Goal: Information Seeking & Learning: Learn about a topic

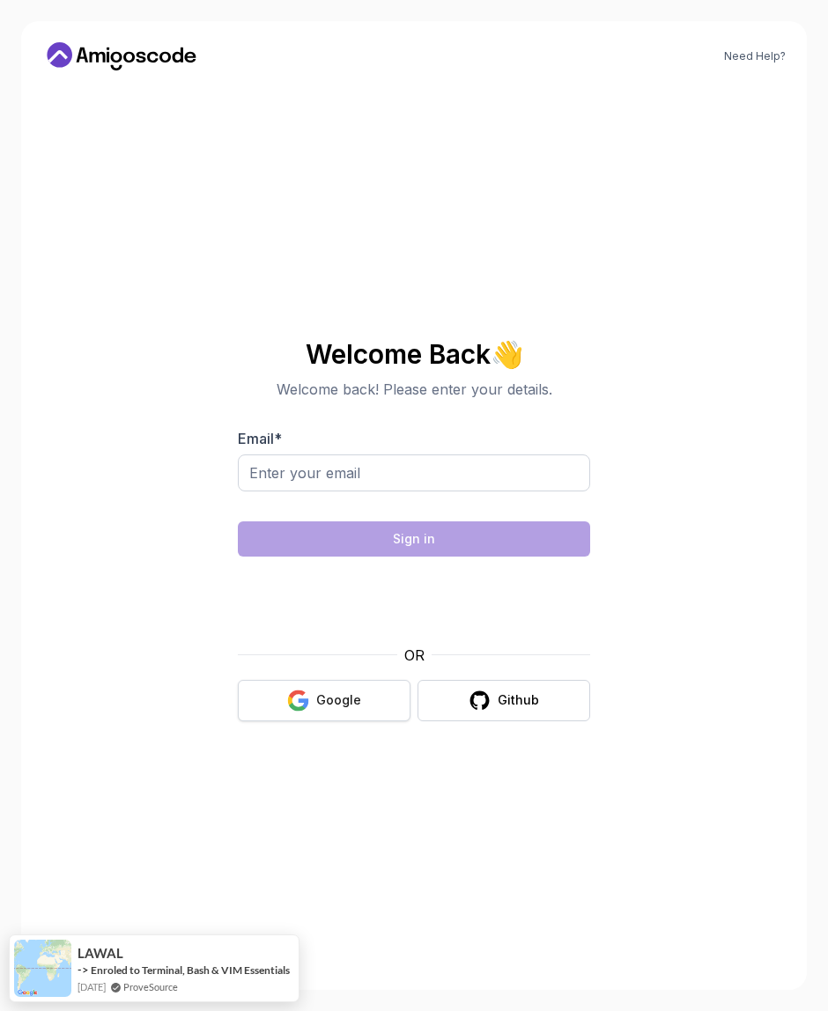
click at [339, 702] on div "Google" at bounding box center [338, 700] width 45 height 18
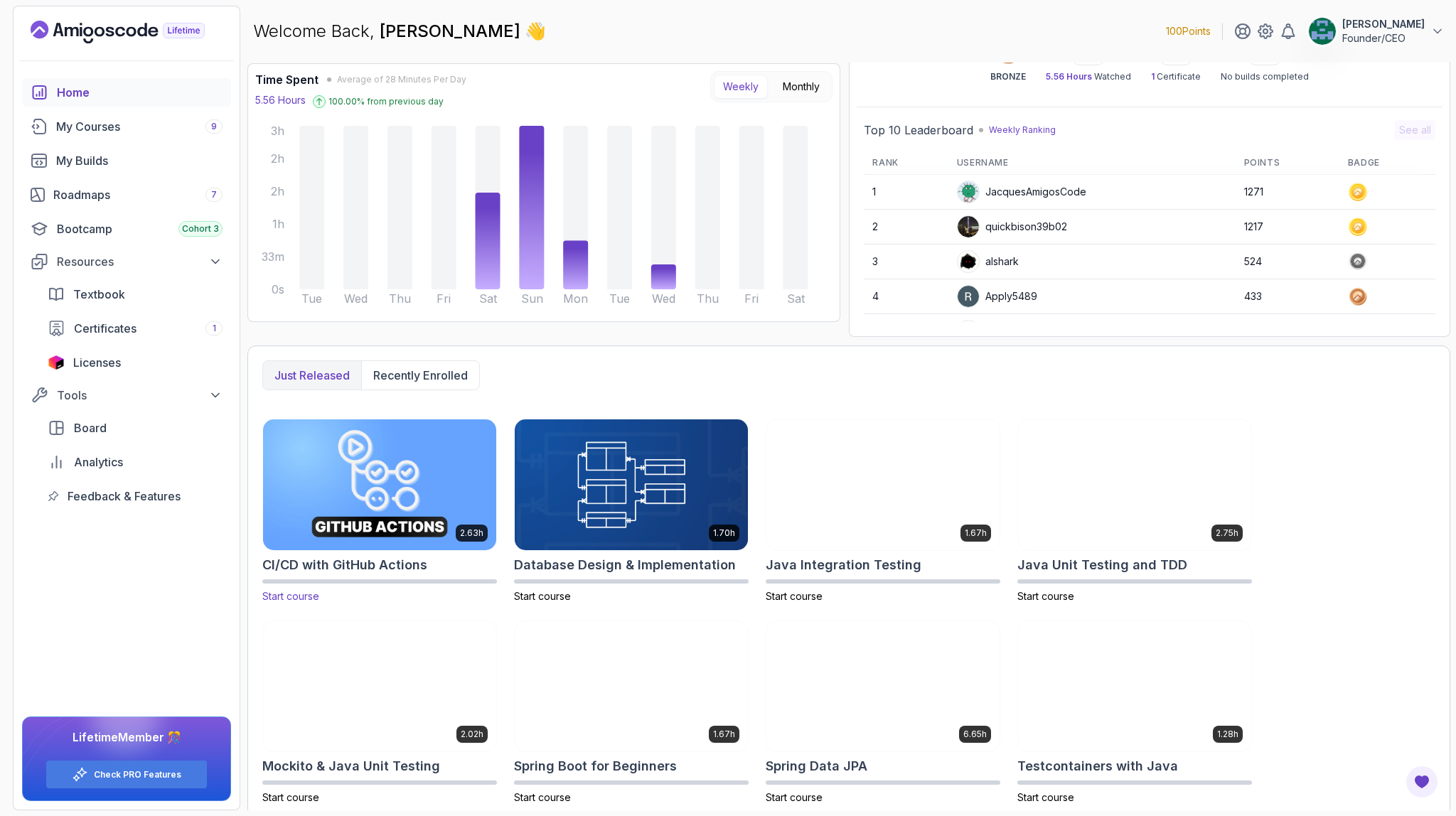
scroll to position [95, 0]
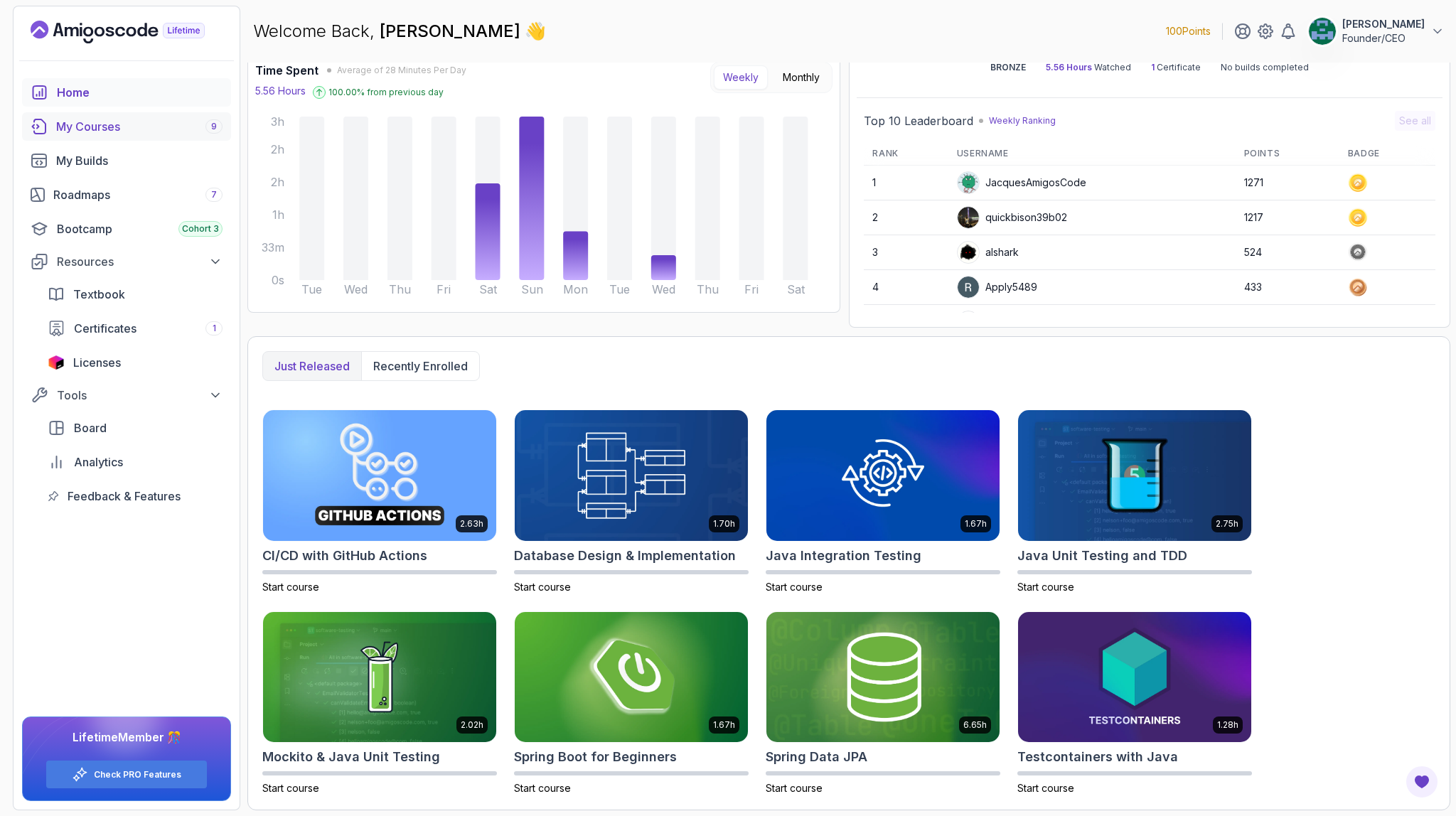
click at [140, 119] on div "My Courses 9" at bounding box center [140, 126] width 166 height 17
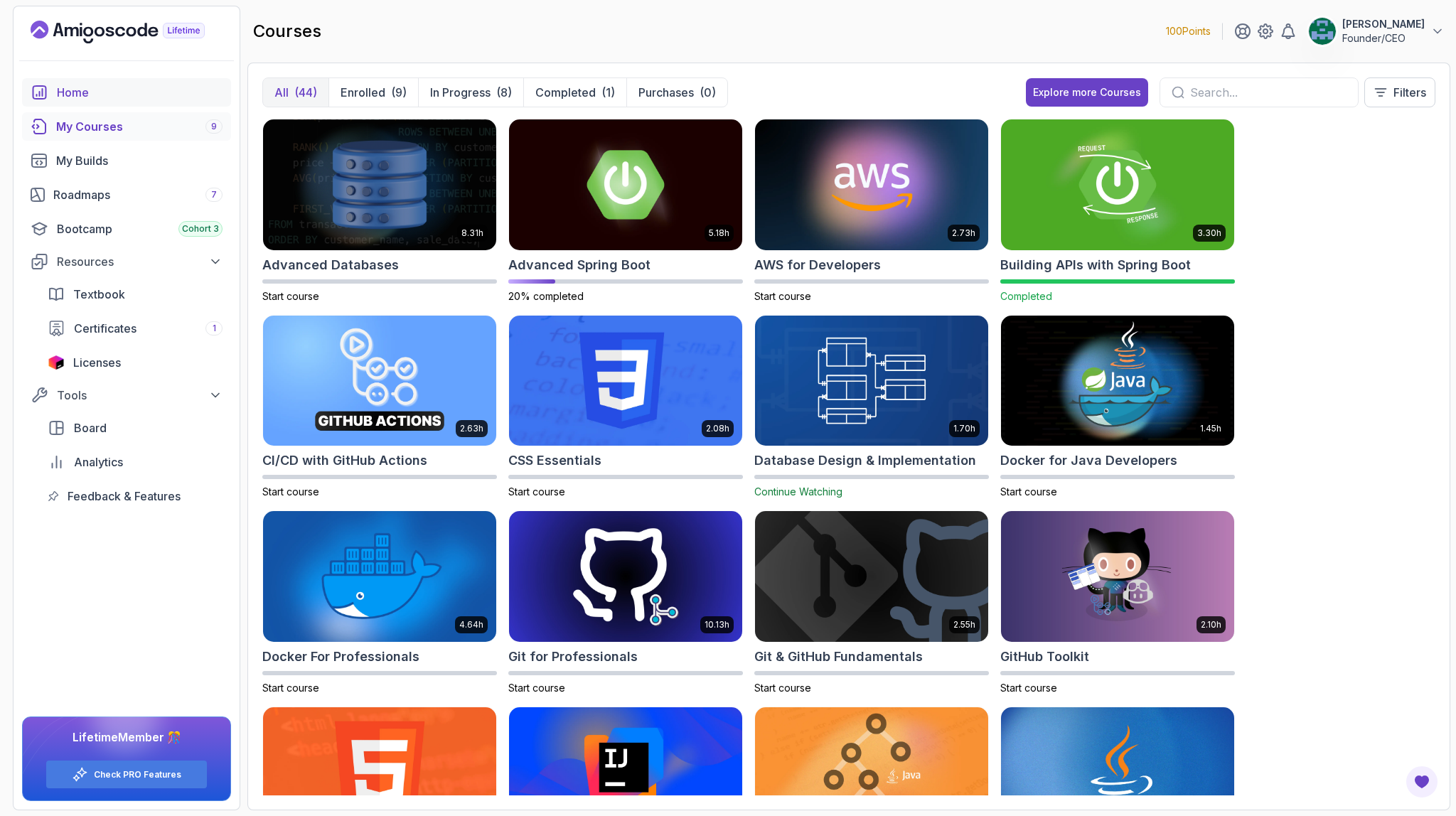
click at [109, 100] on div "Home" at bounding box center [139, 92] width 166 height 17
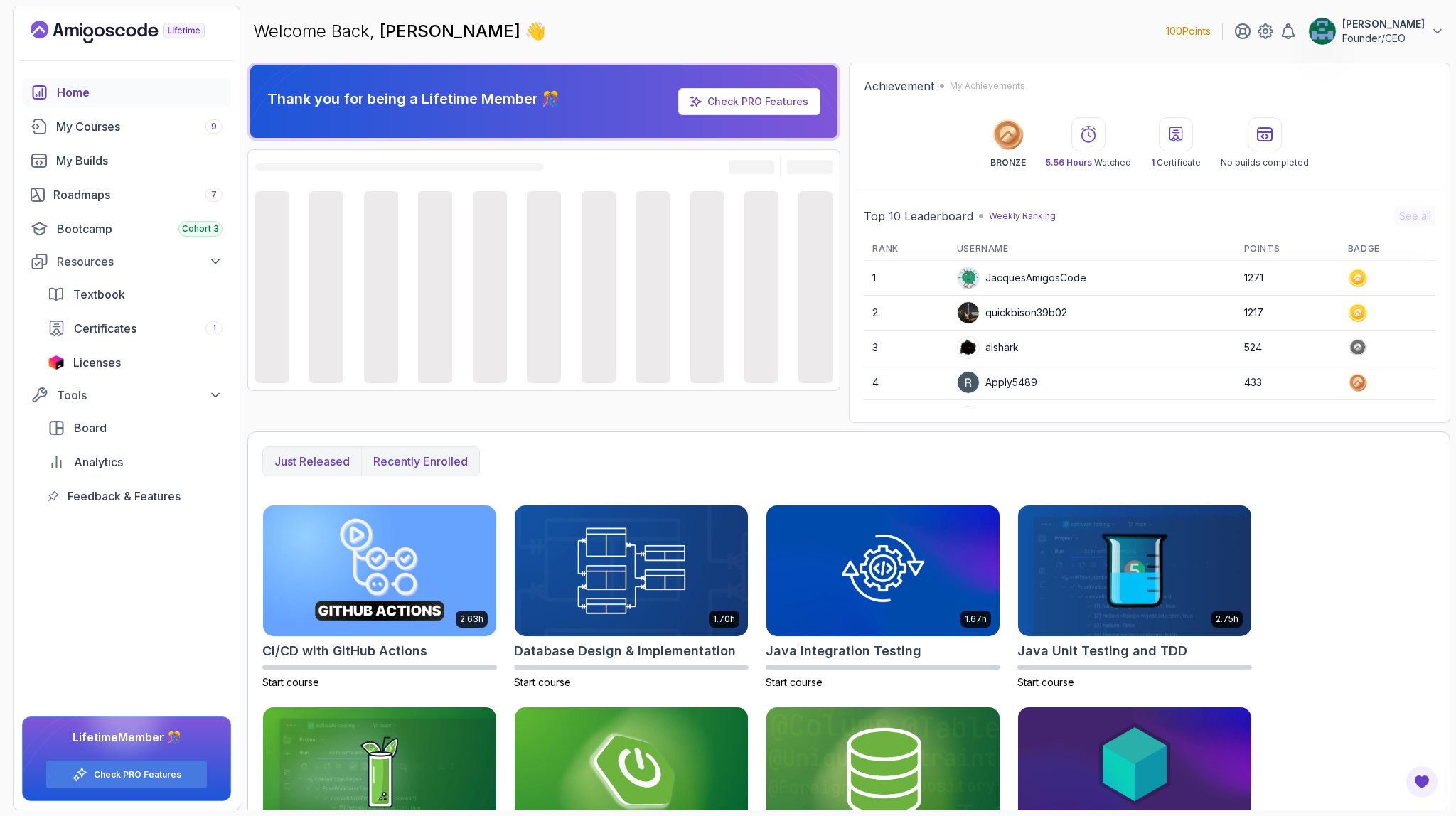
click at [388, 463] on p "Recently enrolled" at bounding box center [420, 461] width 94 height 17
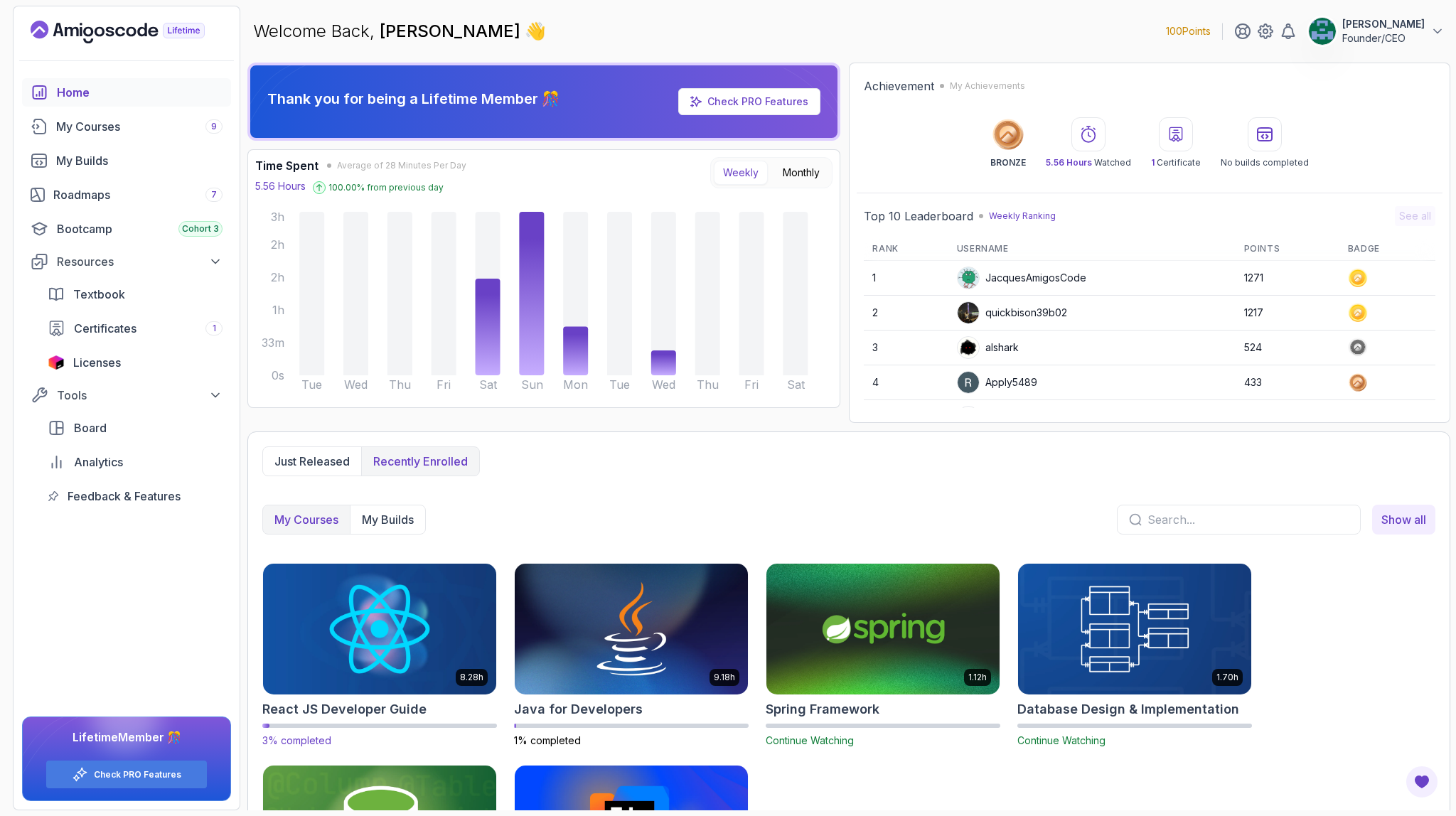
click at [411, 626] on img at bounding box center [380, 629] width 245 height 137
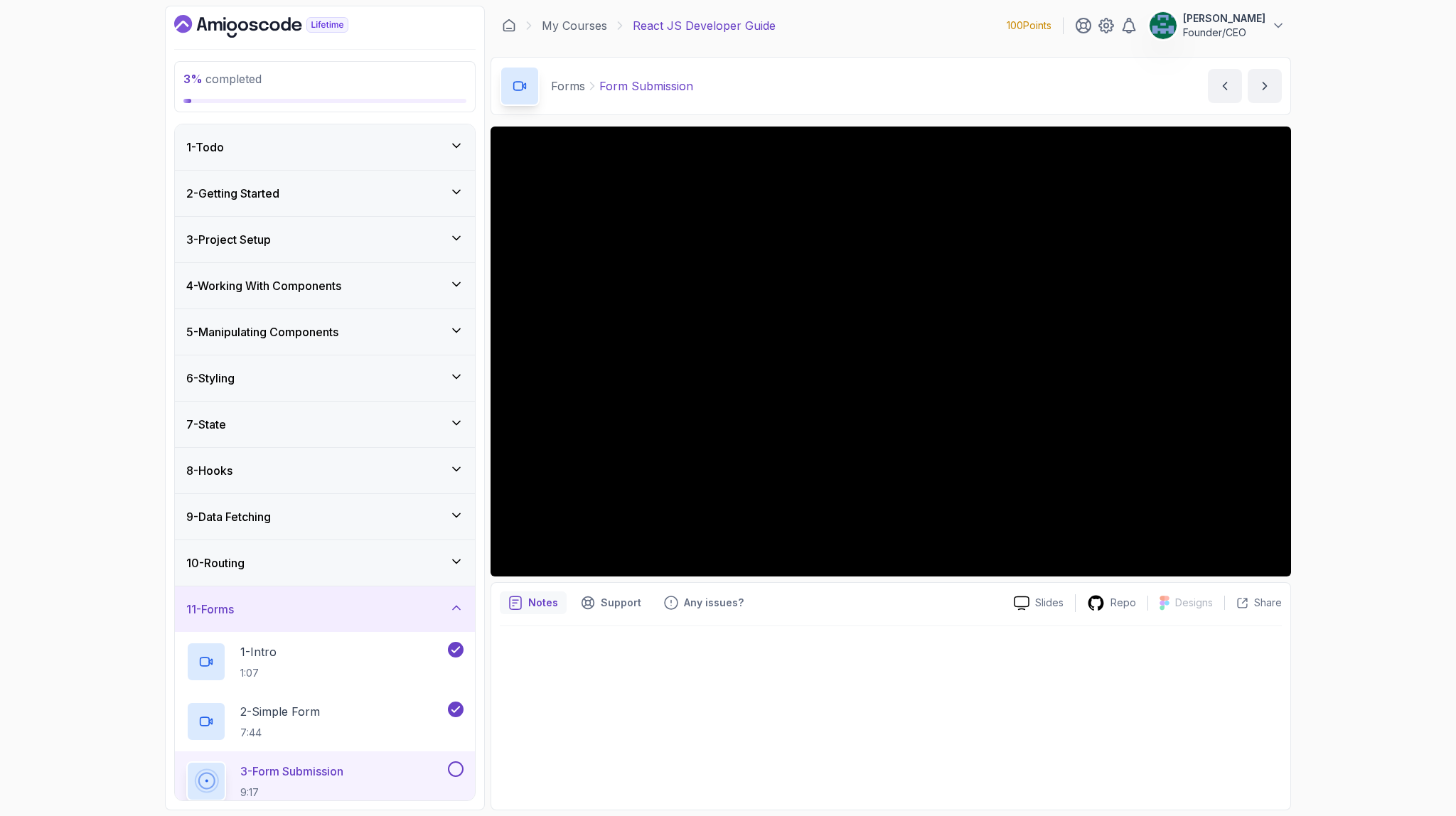
click at [301, 460] on div "8 - Hooks" at bounding box center [325, 471] width 300 height 45
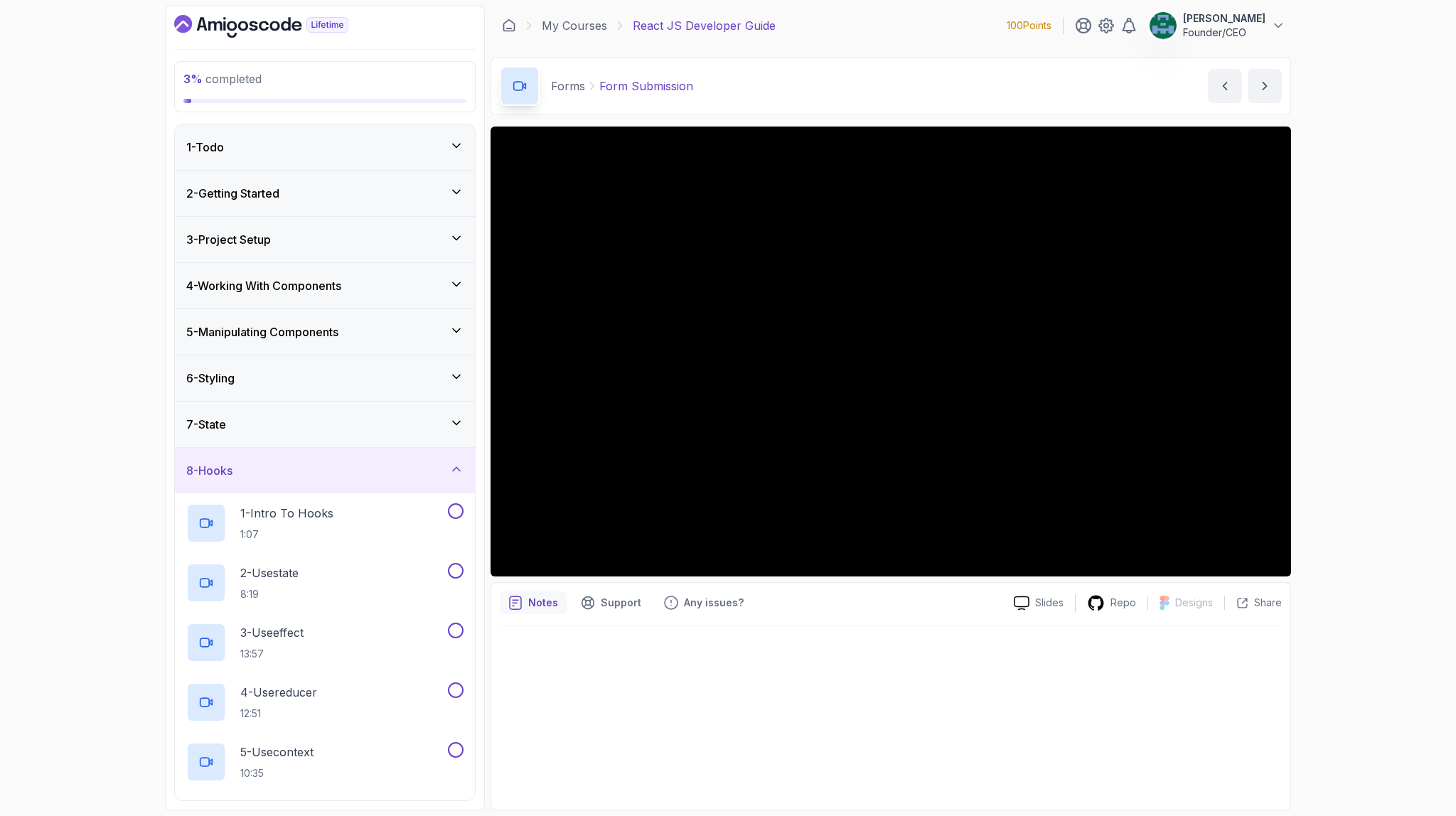
click at [294, 289] on h3 "4 - Working With Components" at bounding box center [264, 285] width 155 height 17
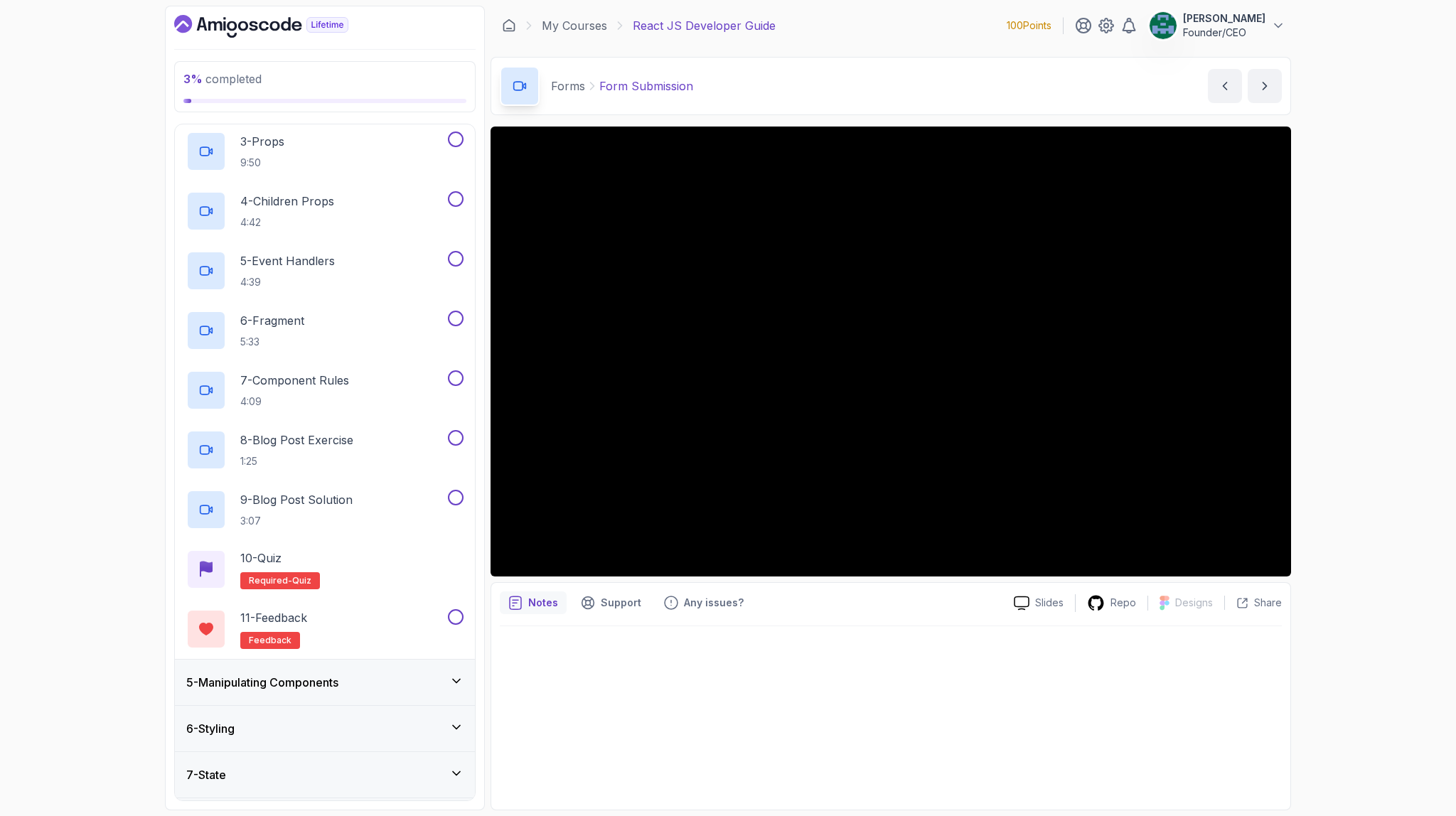
scroll to position [311, 0]
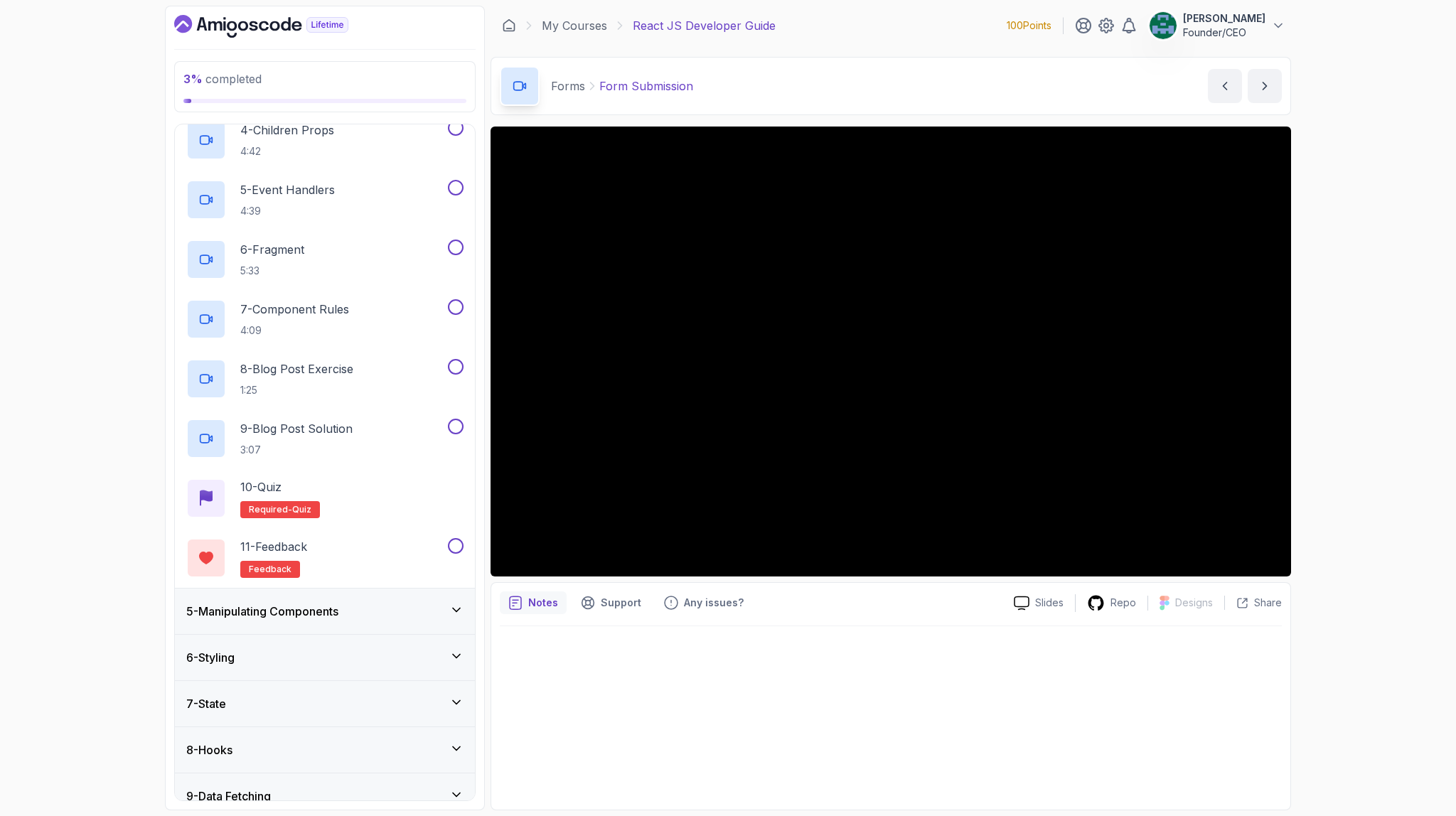
click at [329, 609] on h3 "5 - Manipulating Components" at bounding box center [262, 611] width 152 height 17
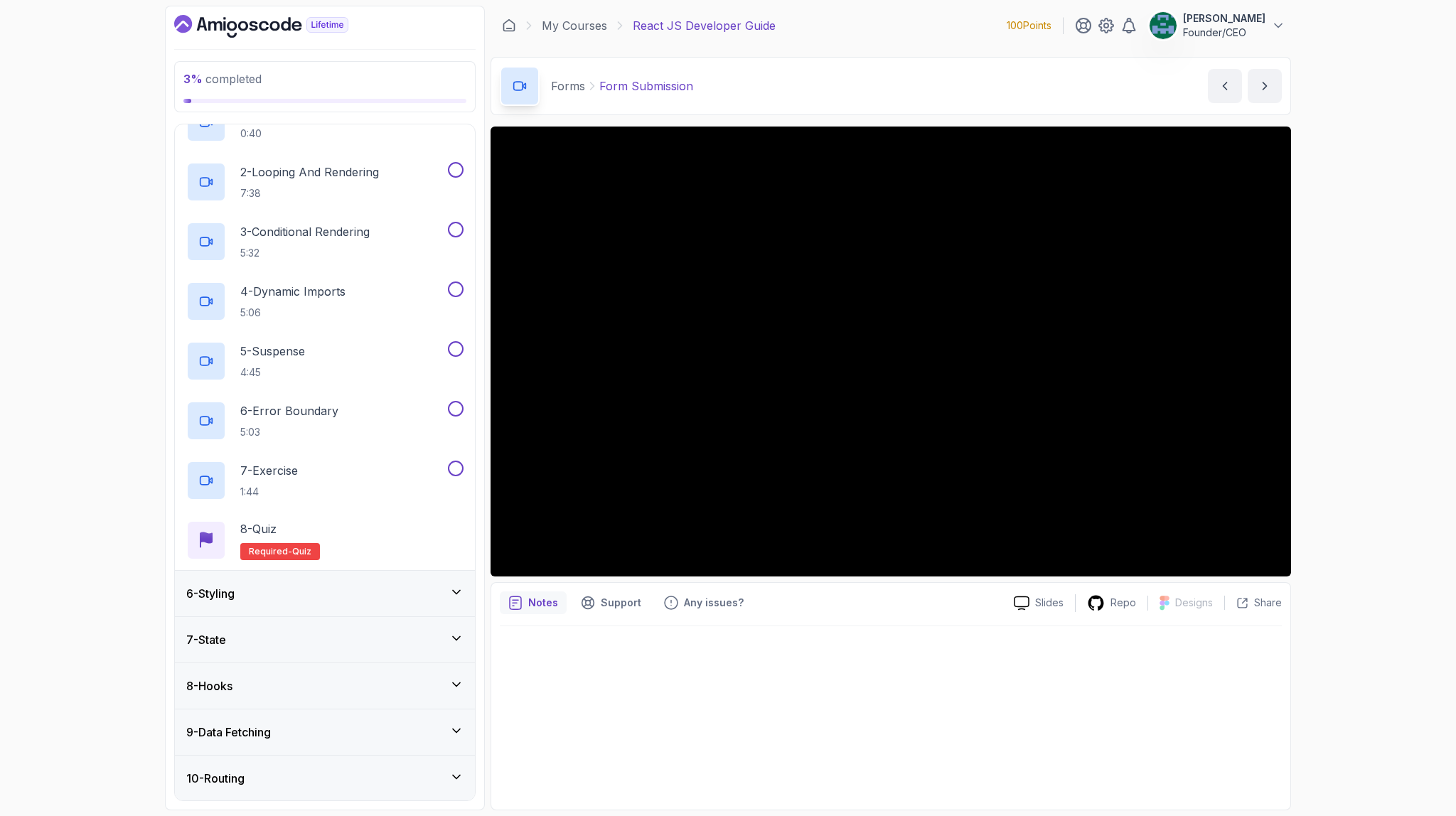
scroll to position [264, 0]
click at [304, 582] on div "6 - Styling" at bounding box center [325, 591] width 300 height 45
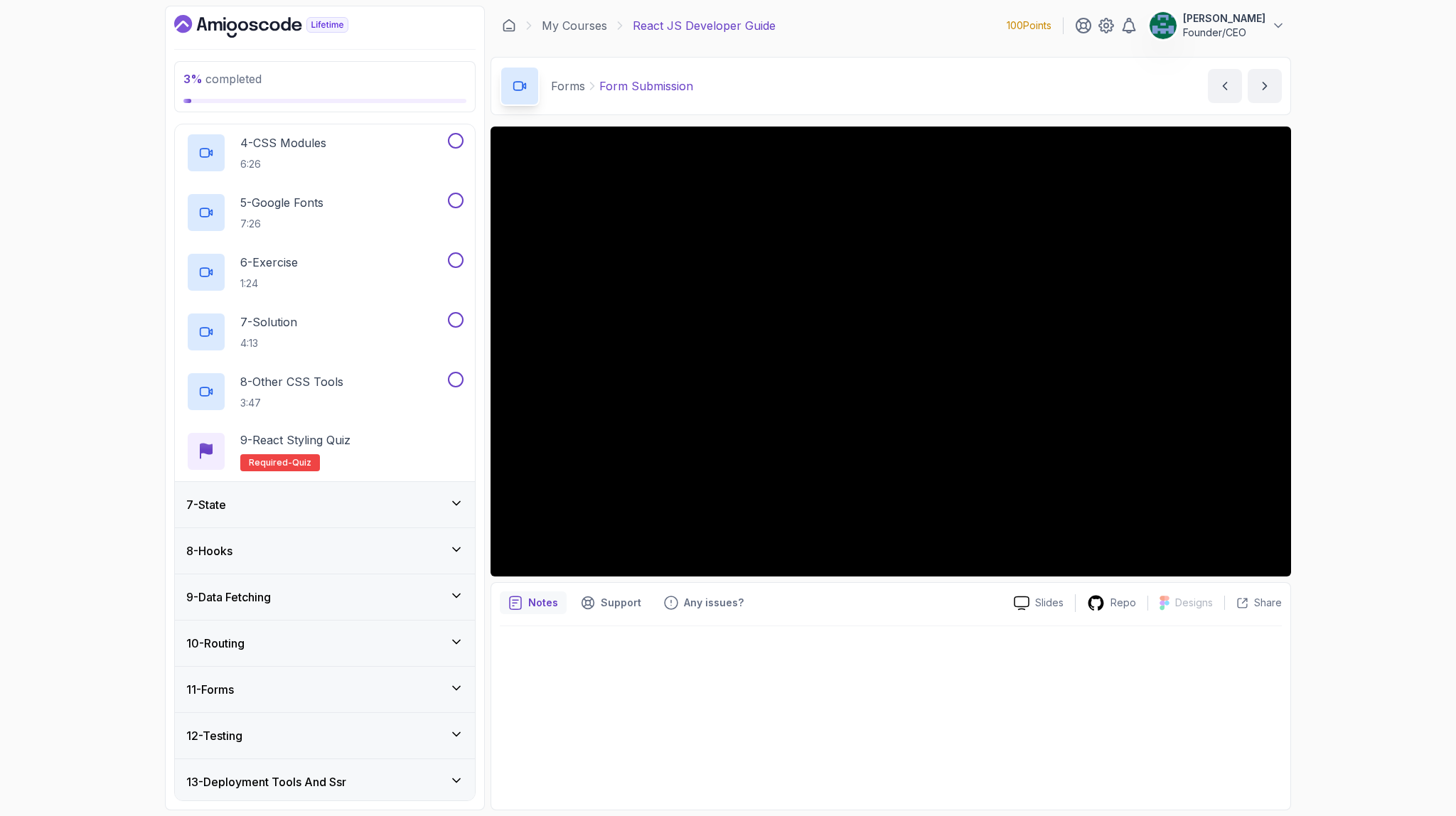
scroll to position [460, 0]
click at [288, 510] on div "7 - State" at bounding box center [325, 501] width 300 height 45
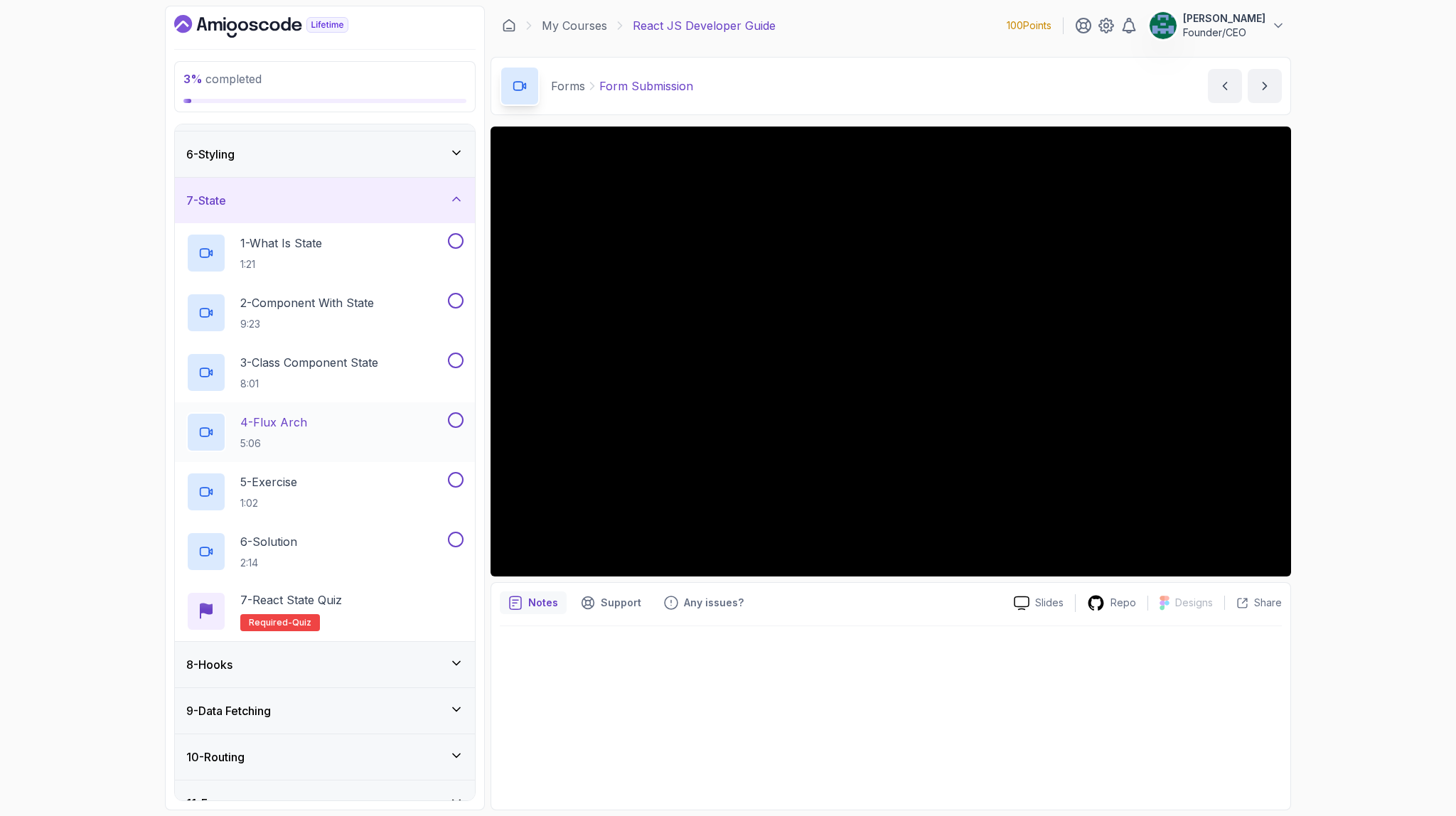
scroll to position [224, 0]
click at [296, 659] on div "8 - Hooks" at bounding box center [325, 663] width 277 height 17
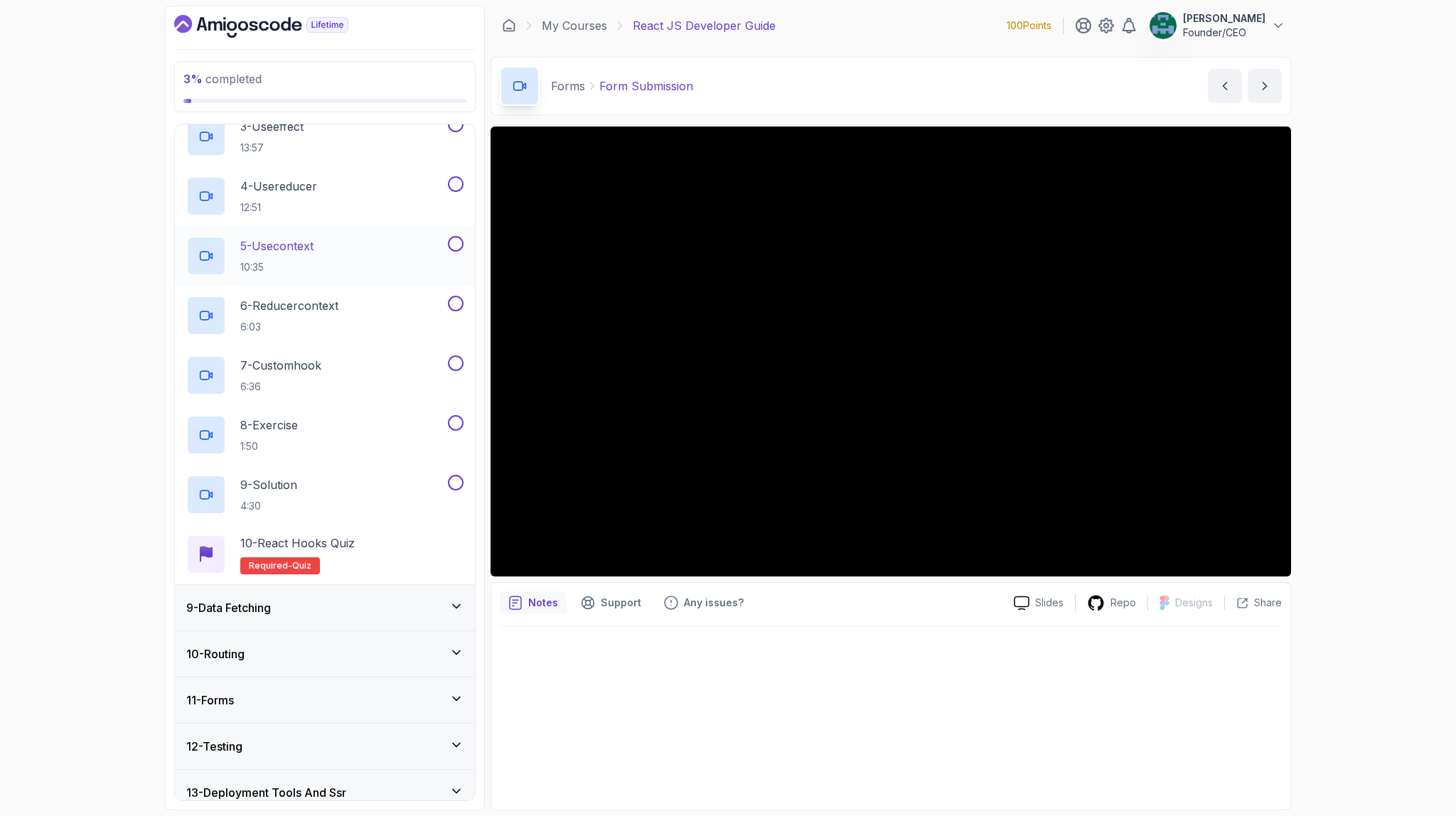
scroll to position [525, 0]
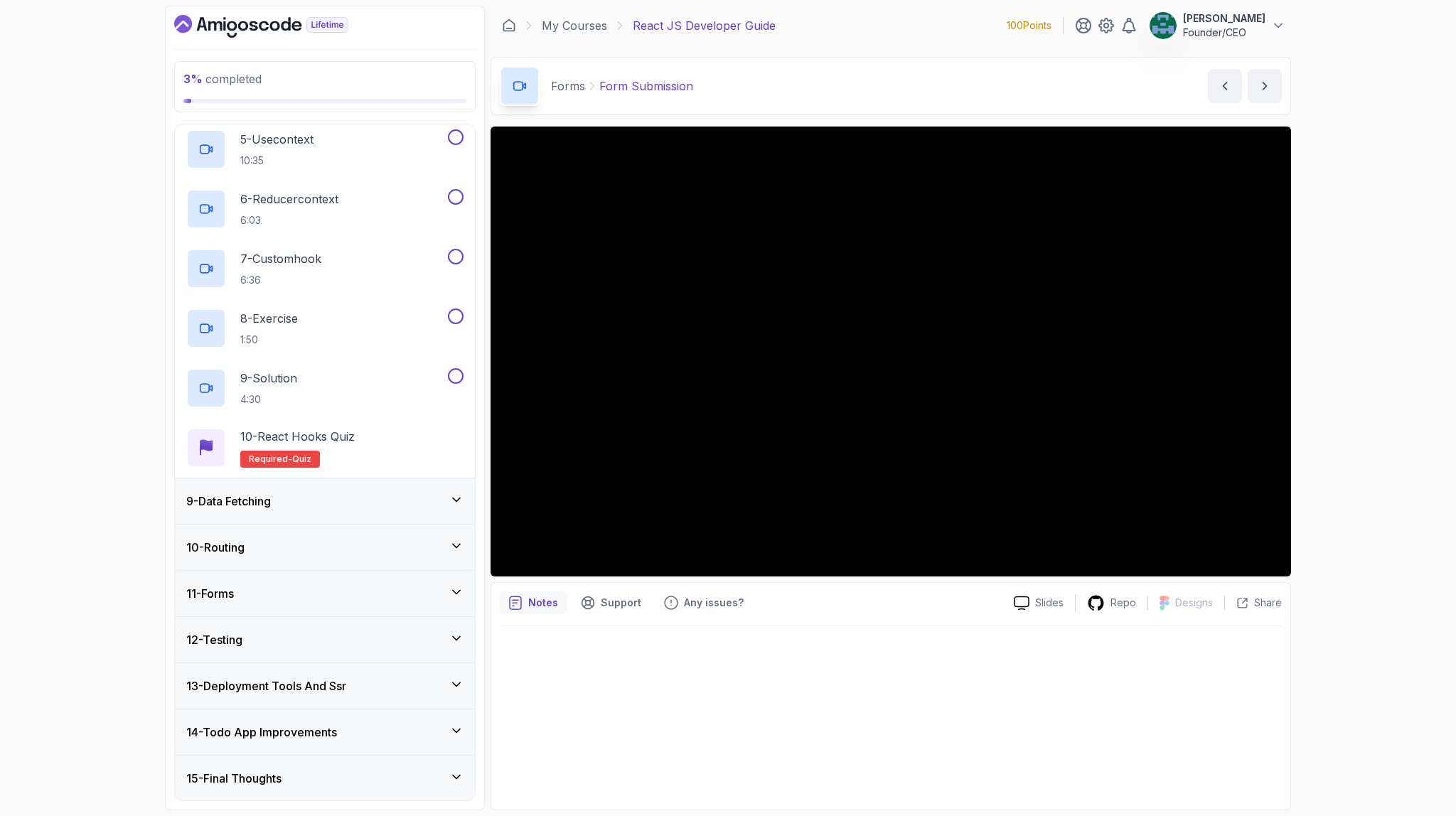
click at [296, 693] on h3 "13 - Deployment Tools And Ssr" at bounding box center [266, 685] width 160 height 17
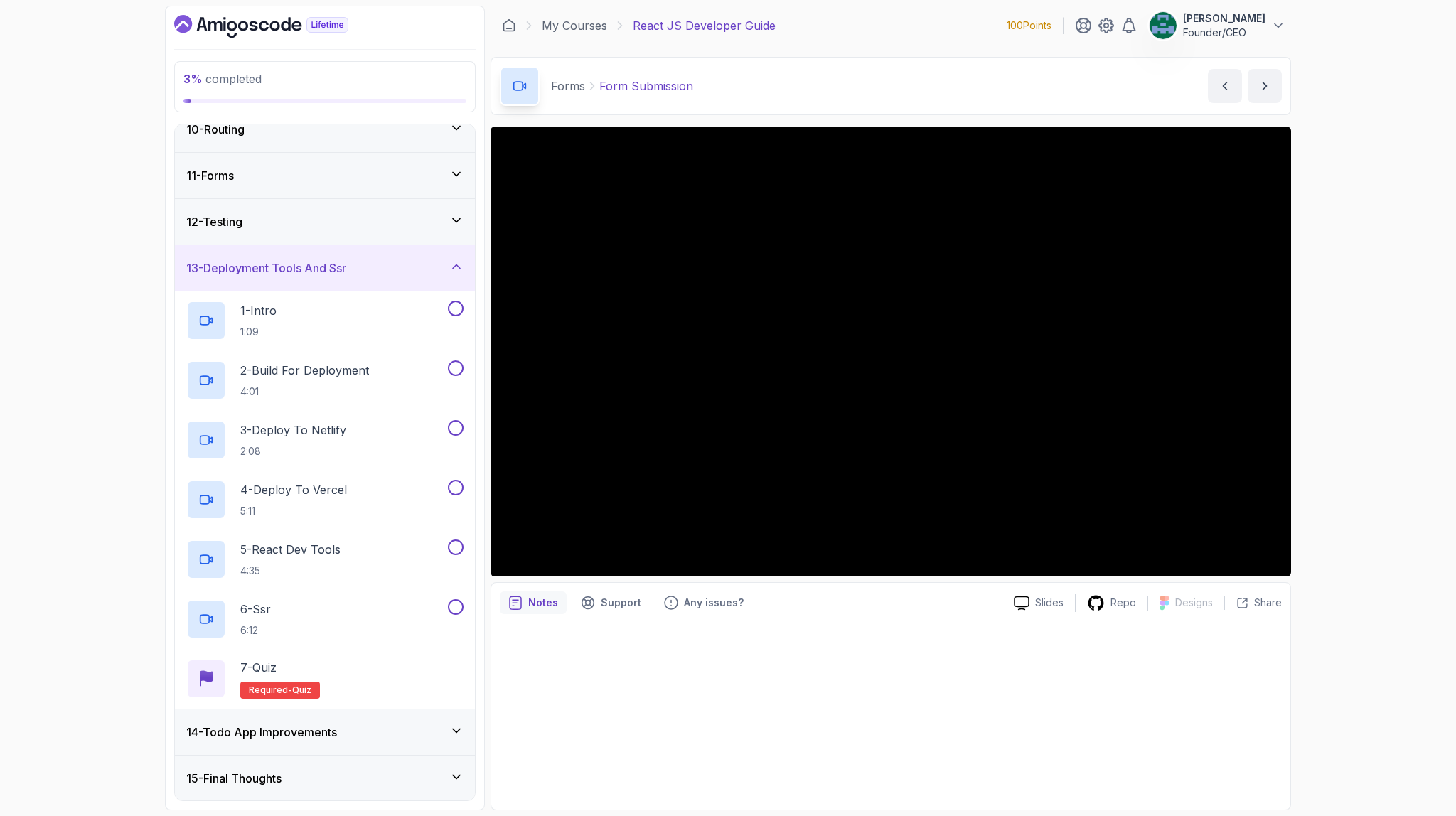
click at [288, 737] on h3 "14 - Todo App Improvements" at bounding box center [262, 731] width 151 height 17
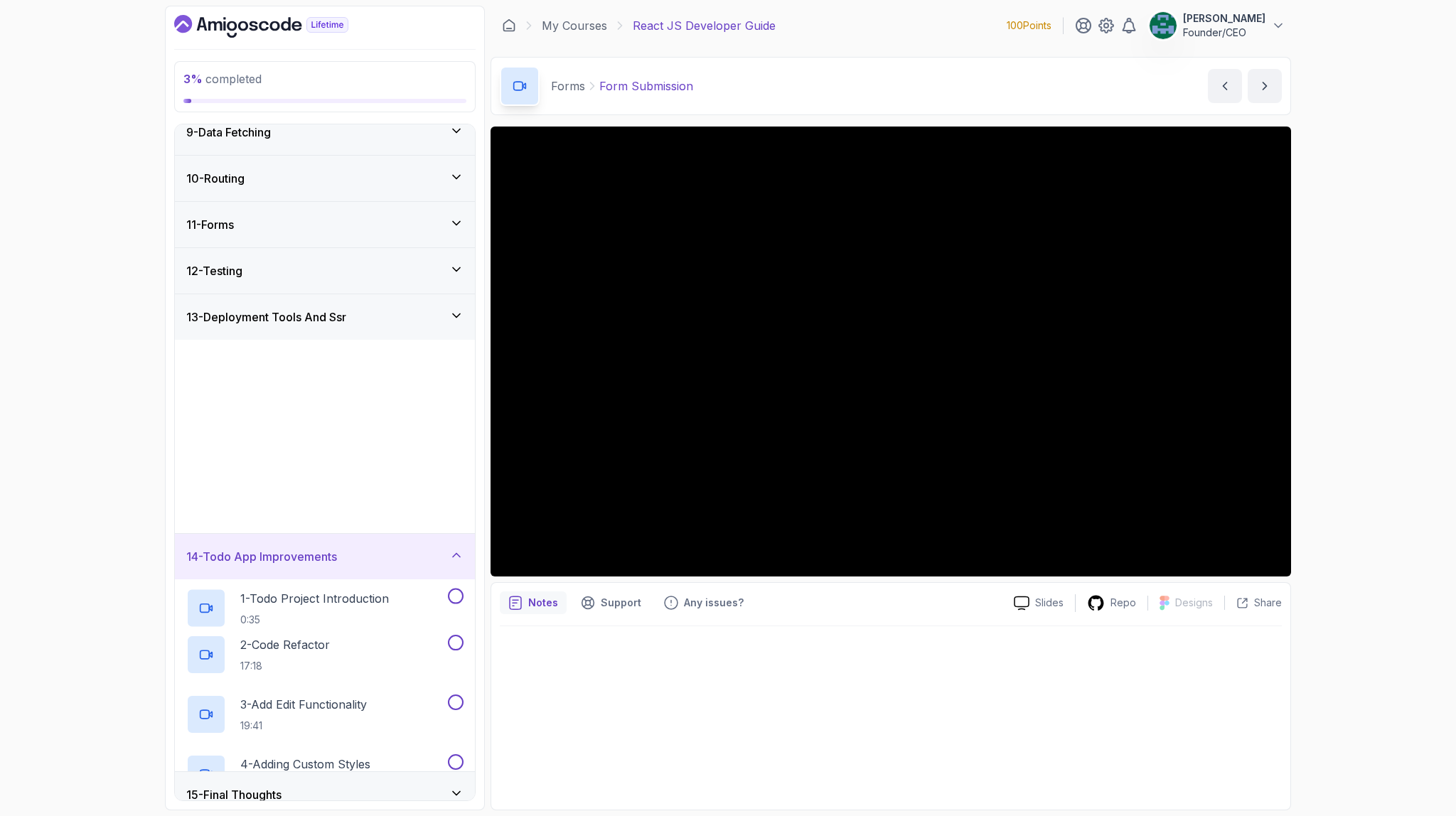
scroll to position [374, 0]
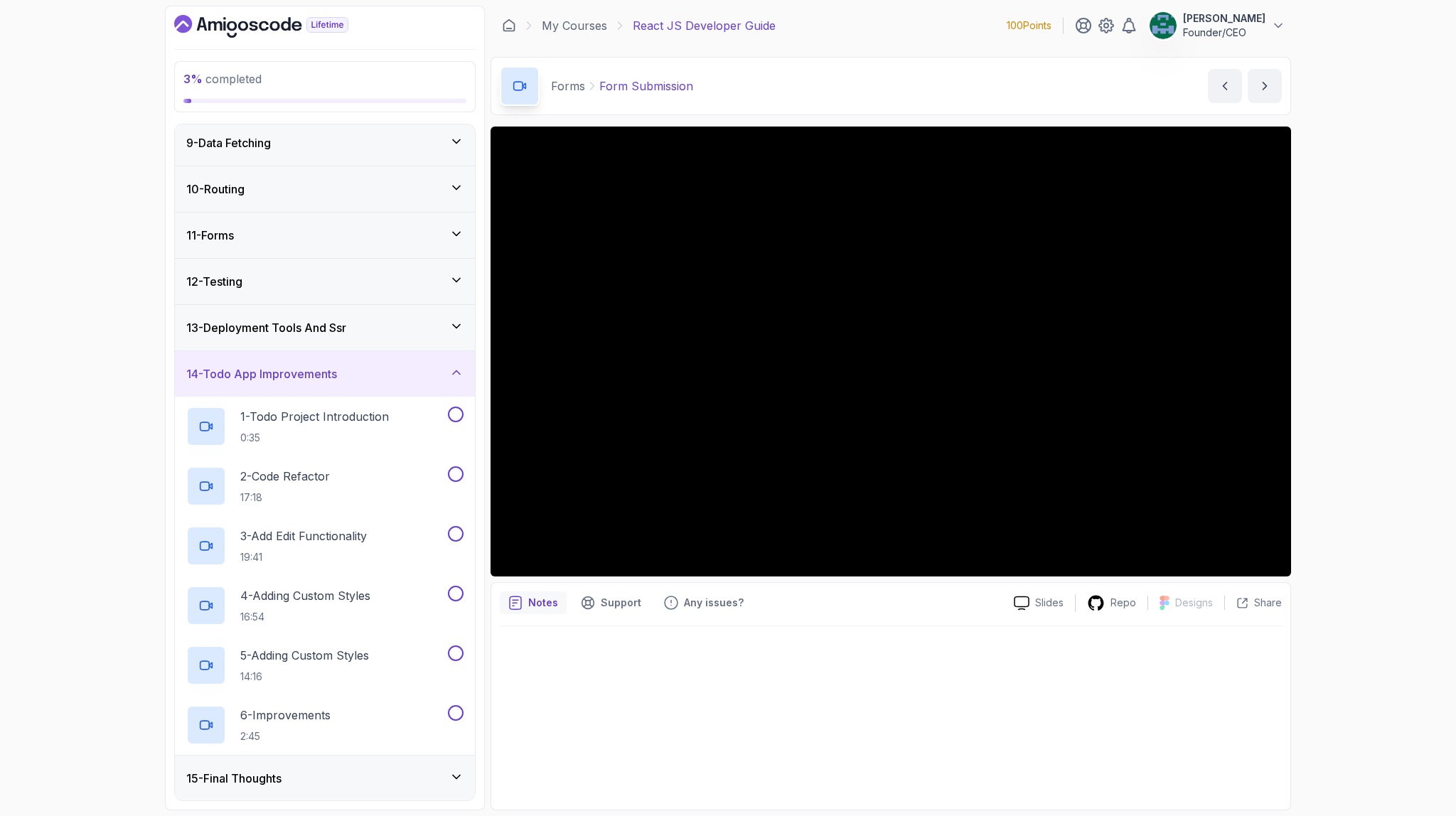
click at [275, 774] on h3 "15 - Final Thoughts" at bounding box center [234, 777] width 95 height 17
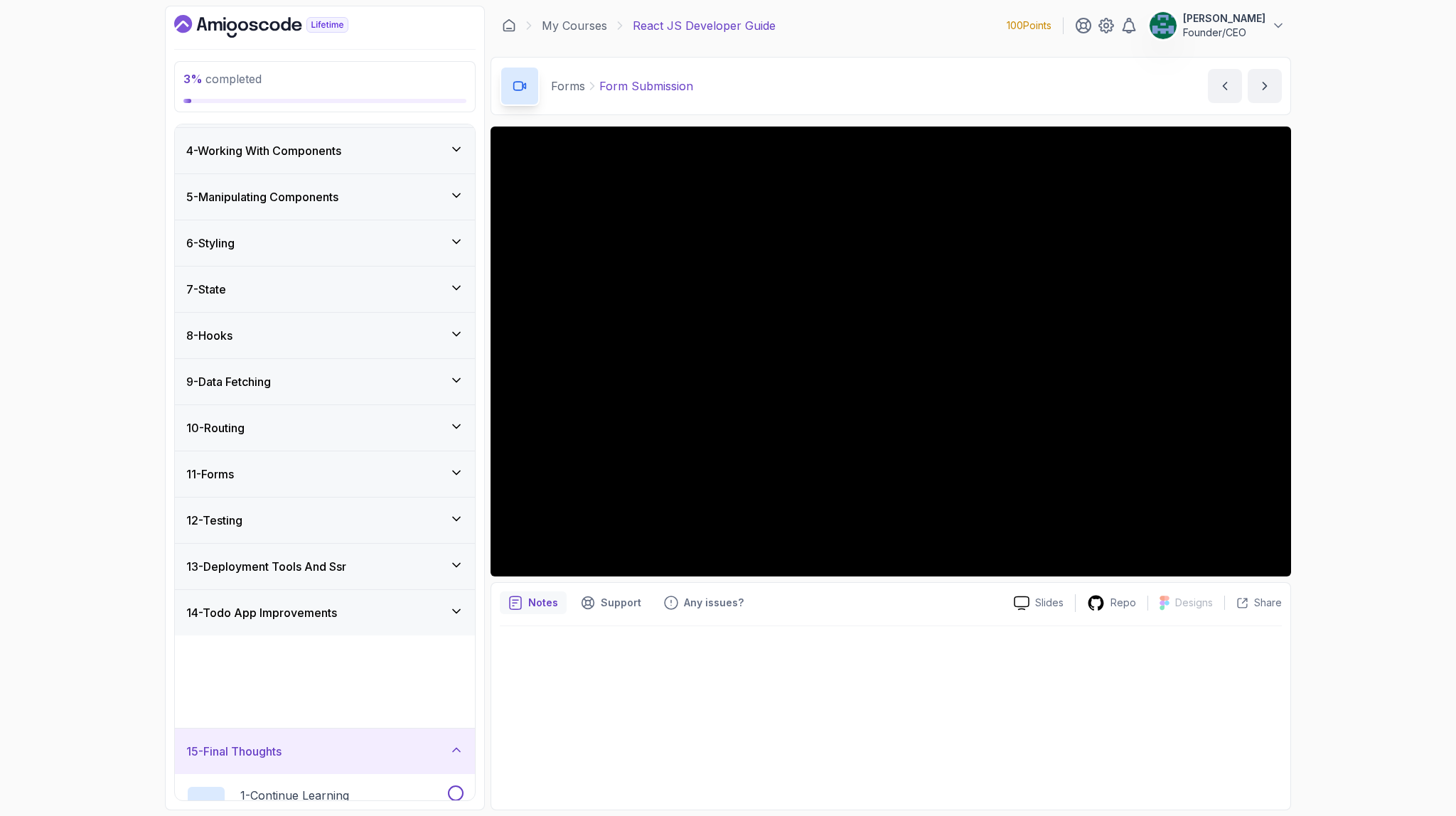
scroll to position [76, 0]
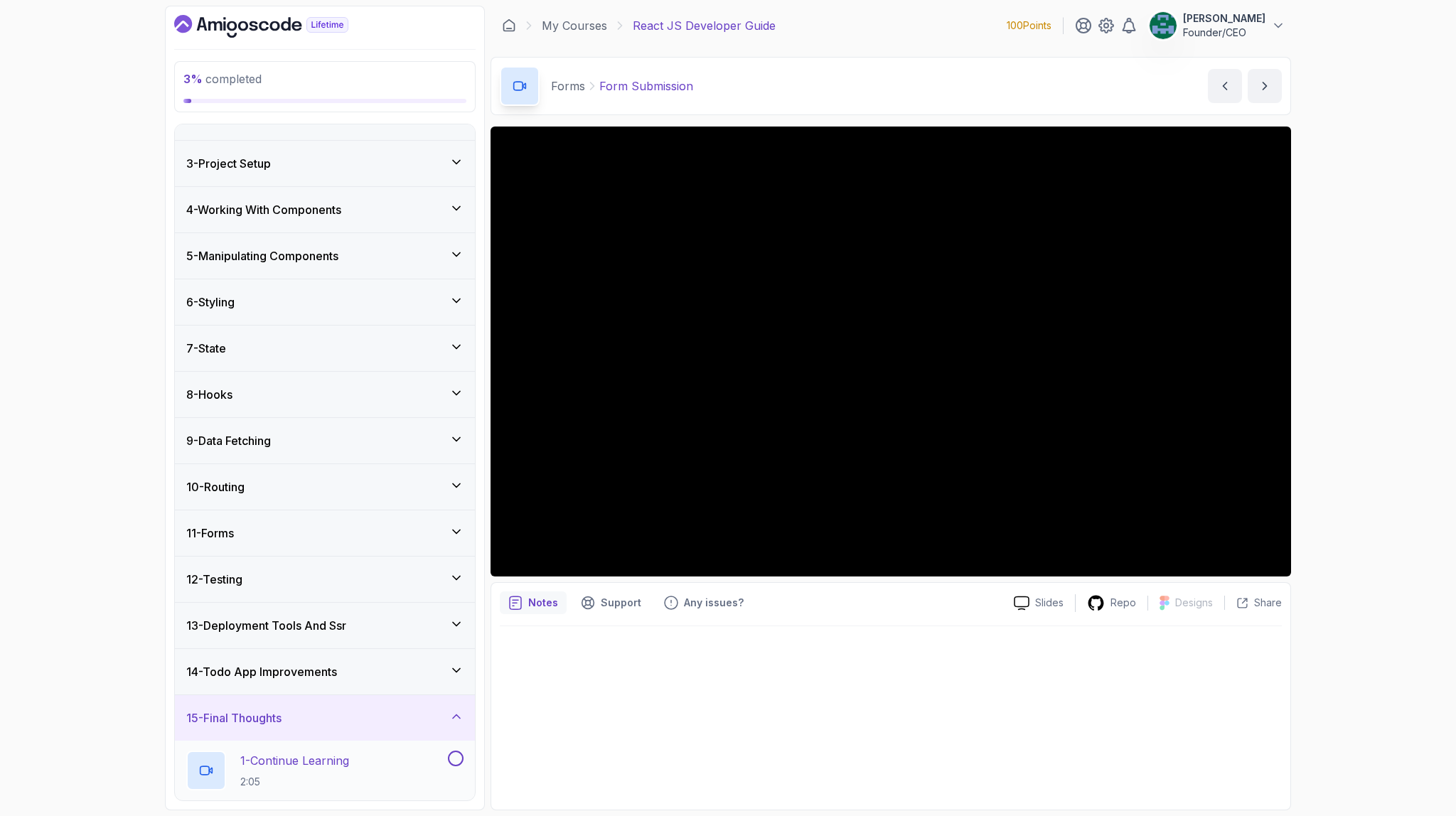
click at [284, 764] on p "1 - Continue Learning" at bounding box center [295, 760] width 109 height 17
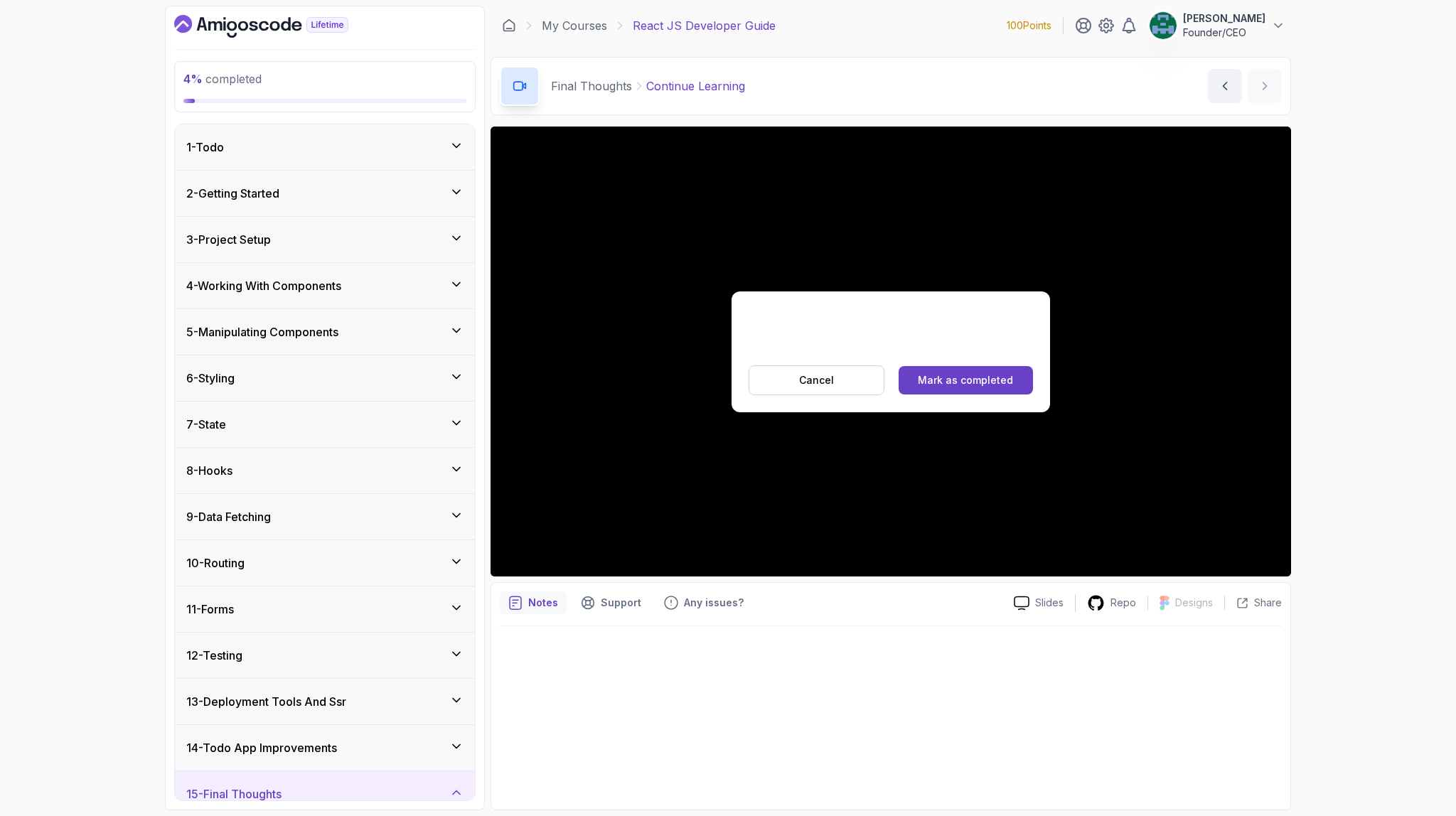
click at [587, 15] on div "My Courses React JS Developer Guide 100 Points [PERSON_NAME] Founder/CEO" at bounding box center [890, 25] width 800 height 40
click at [587, 21] on link "My Courses" at bounding box center [574, 25] width 65 height 17
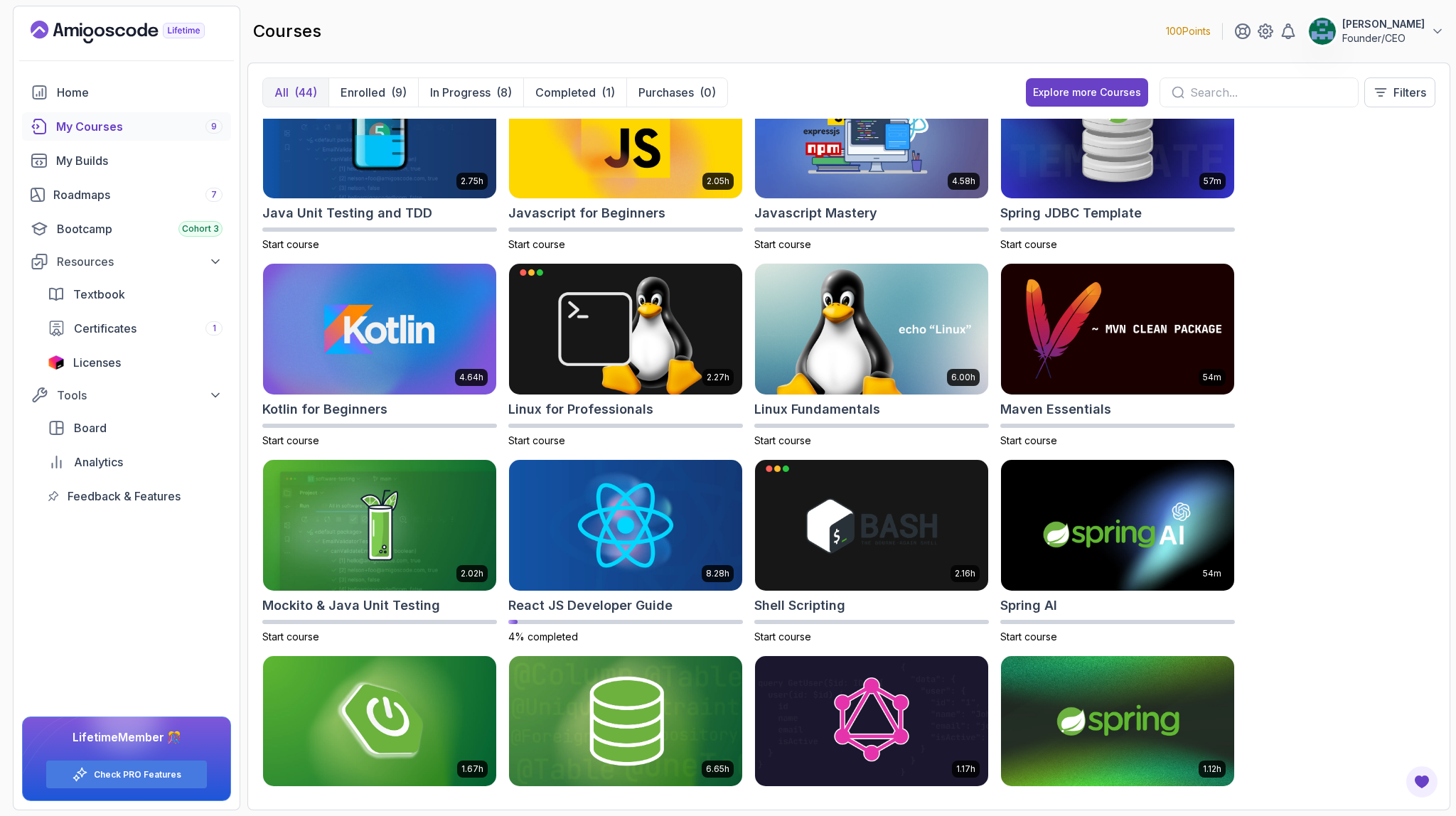
scroll to position [1227, 0]
